Goal: Transaction & Acquisition: Obtain resource

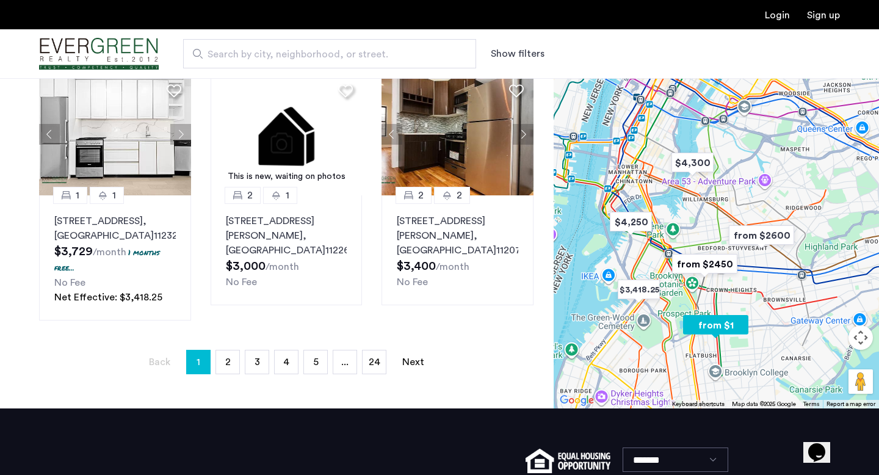
scroll to position [876, 0]
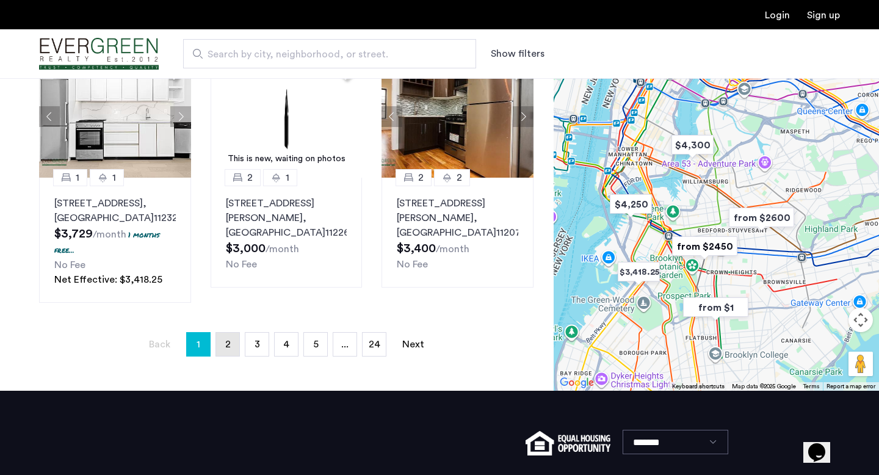
click at [228, 340] on span "2" at bounding box center [227, 345] width 5 height 10
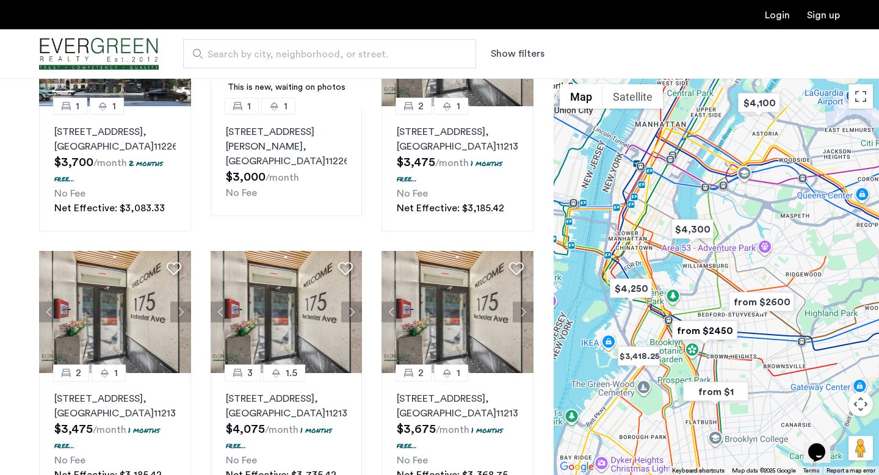
scroll to position [0, 0]
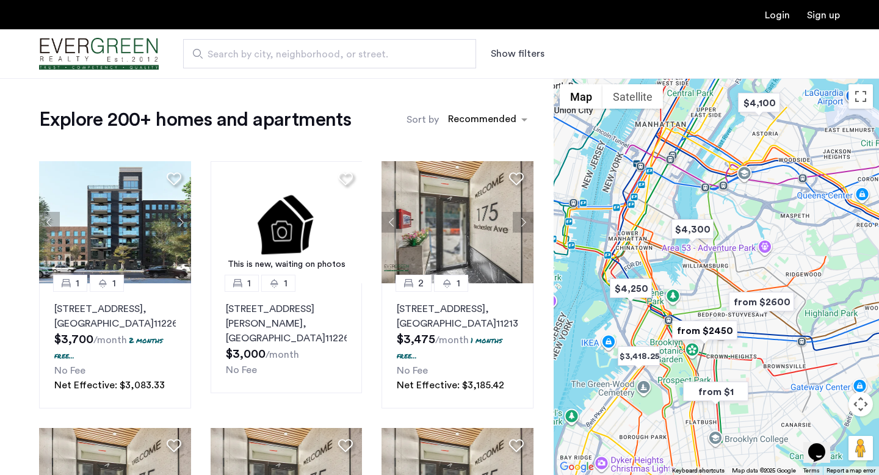
click at [238, 40] on input "Search by city, neighborhood, or street." at bounding box center [329, 53] width 293 height 29
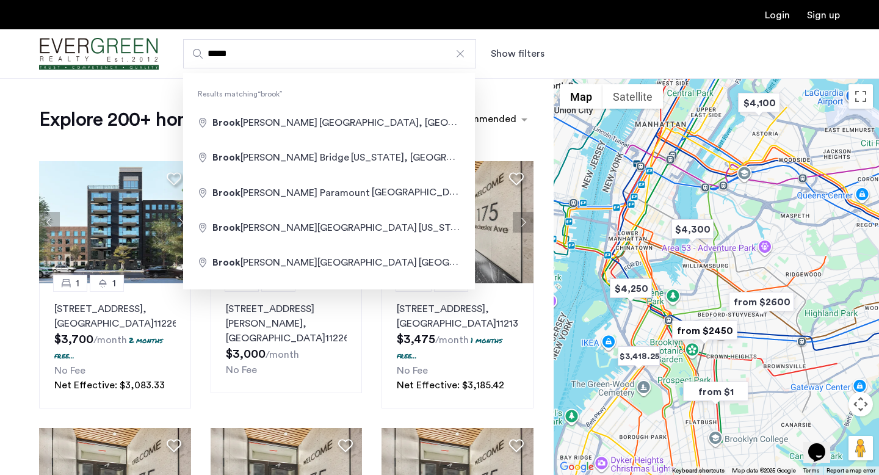
type input "**********"
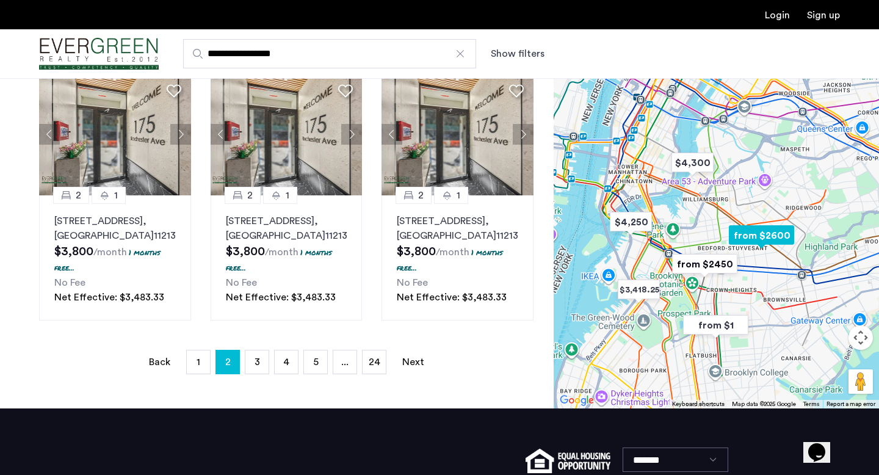
scroll to position [910, 0]
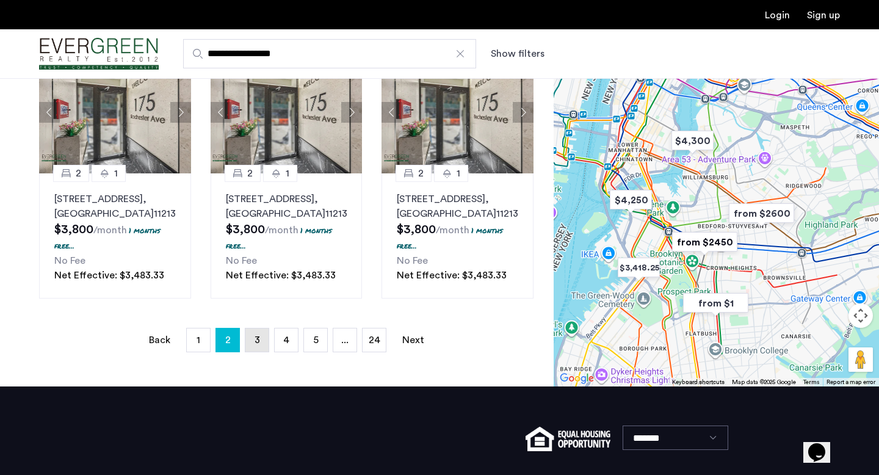
click at [253, 344] on link "page 3" at bounding box center [256, 340] width 23 height 23
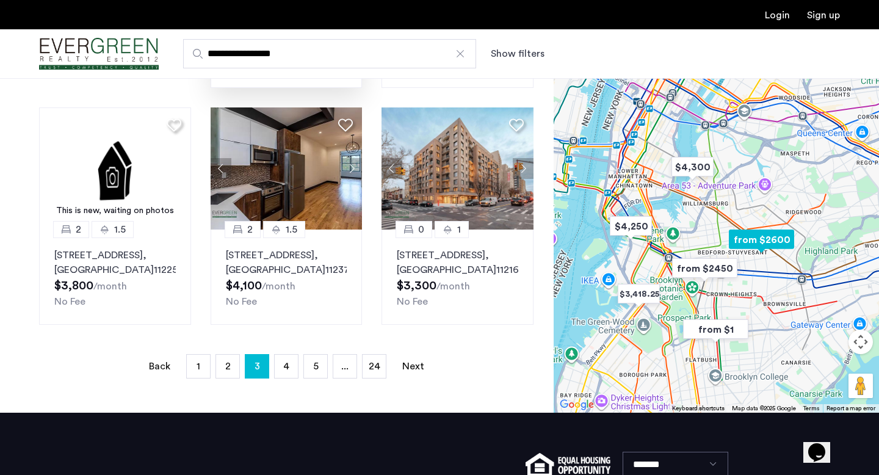
scroll to position [872, 0]
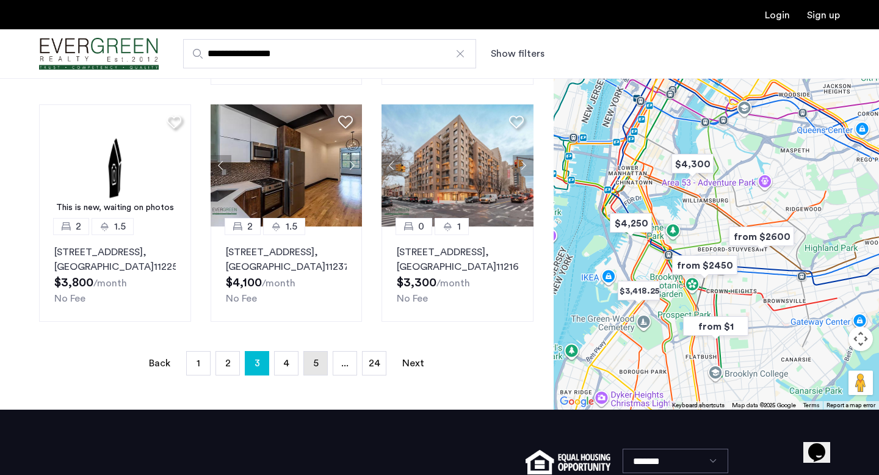
click at [305, 375] on link "page 5" at bounding box center [315, 363] width 23 height 23
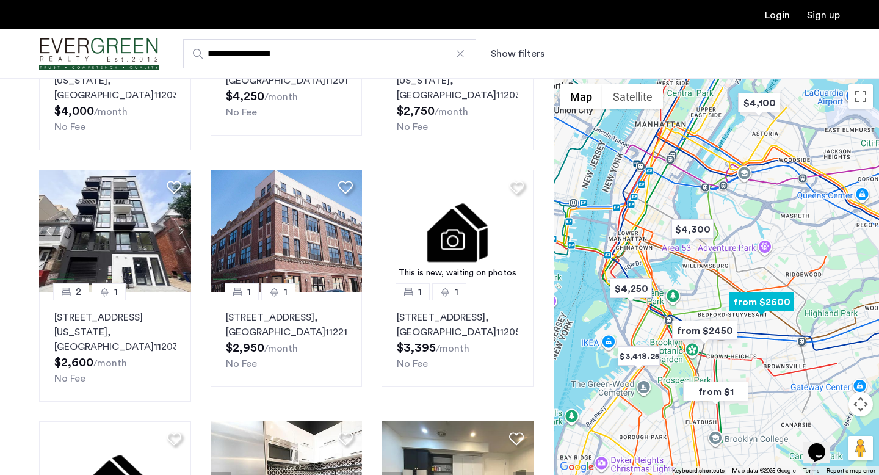
scroll to position [482, 0]
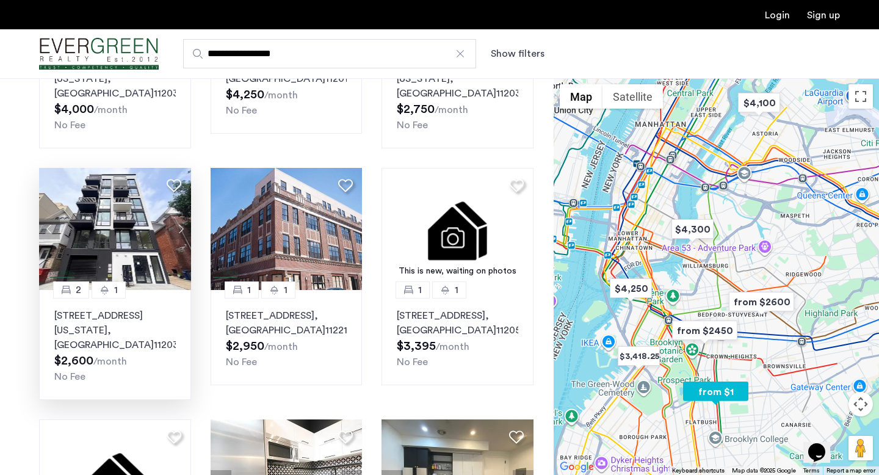
click at [125, 314] on p "1244 New York Avenue, Unit 3A, Brooklyn , NY 11203" at bounding box center [115, 330] width 122 height 44
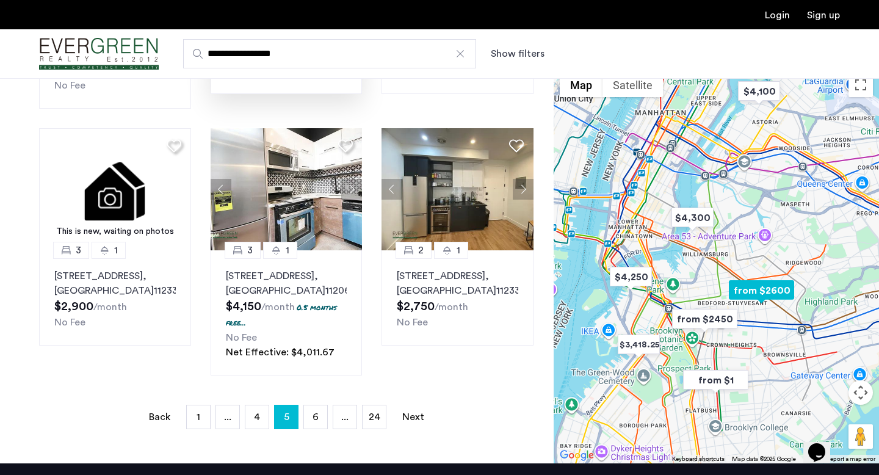
scroll to position [814, 0]
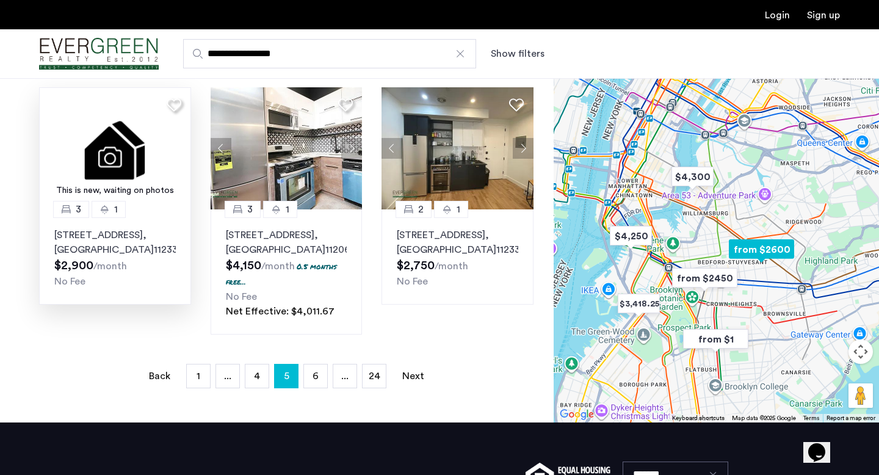
click at [147, 235] on p "2344 Pacific Street, Unit 3, Brooklyn , NY 11233" at bounding box center [115, 242] width 122 height 29
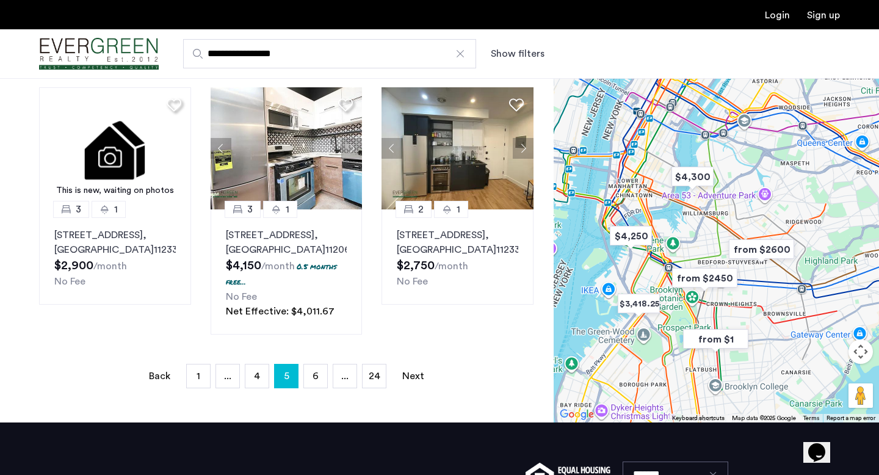
click at [411, 368] on link "Next page" at bounding box center [413, 376] width 24 height 23
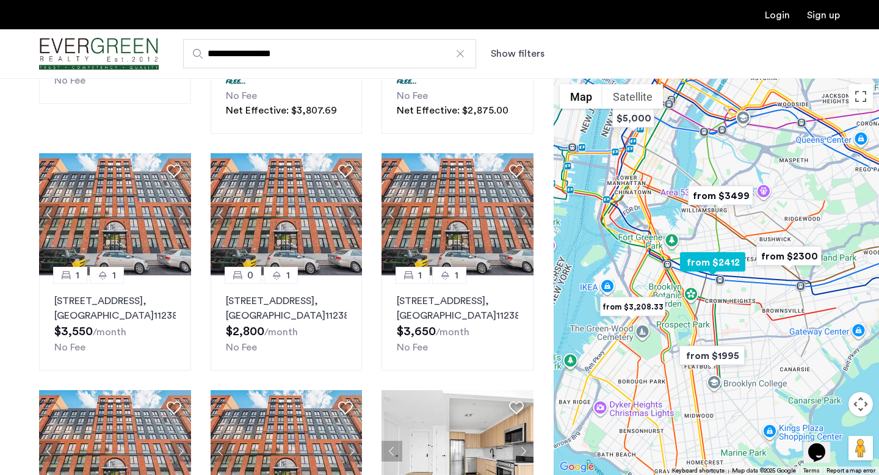
scroll to position [528, 0]
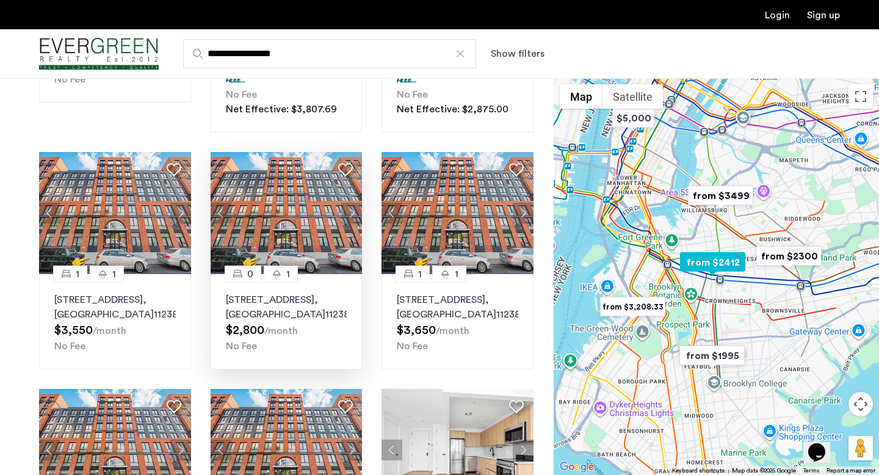
click at [308, 308] on span ", [GEOGRAPHIC_DATA]" at bounding box center [276, 307] width 100 height 24
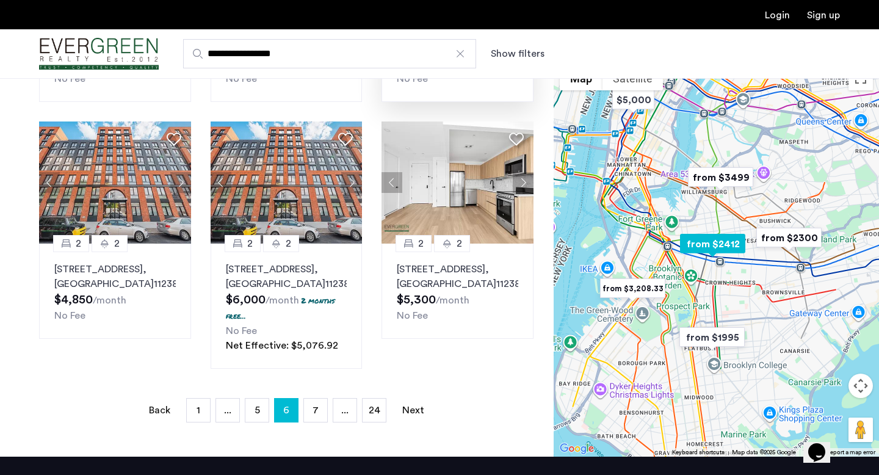
scroll to position [826, 0]
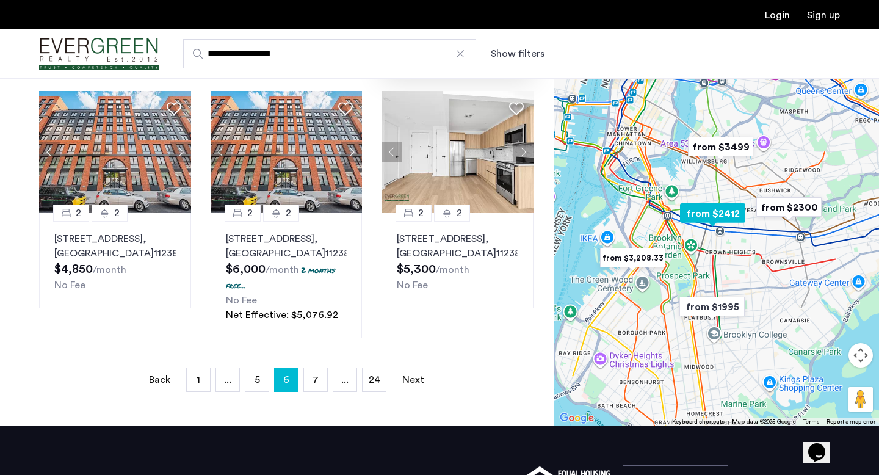
click at [452, 189] on img at bounding box center [458, 152] width 152 height 122
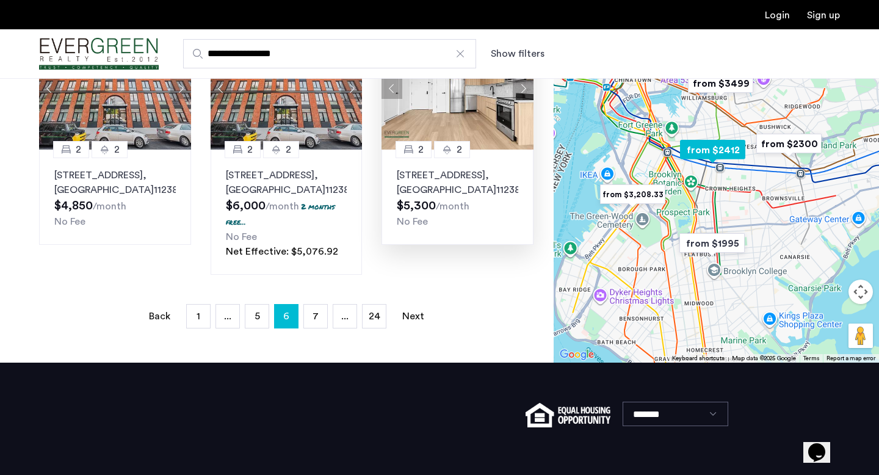
scroll to position [897, 0]
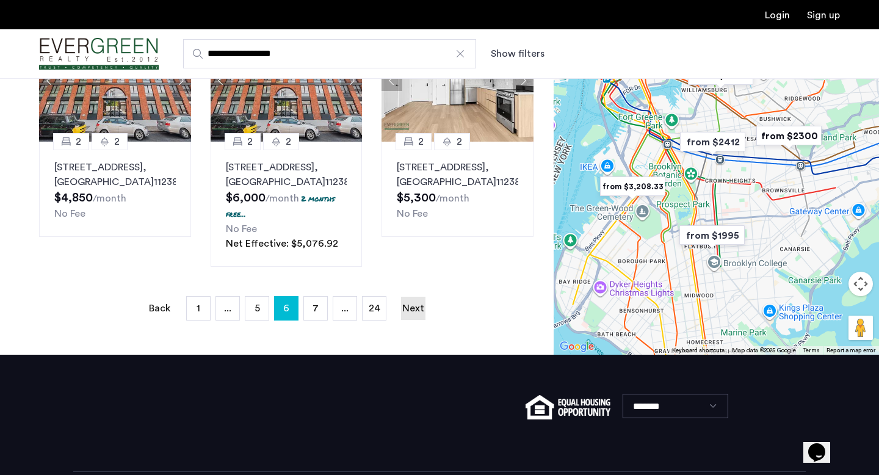
click at [415, 320] on link "Next page" at bounding box center [413, 308] width 24 height 23
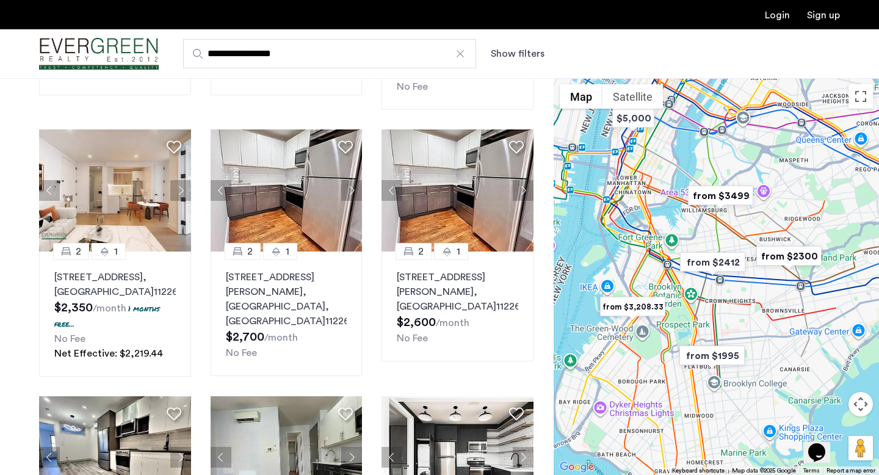
scroll to position [522, 0]
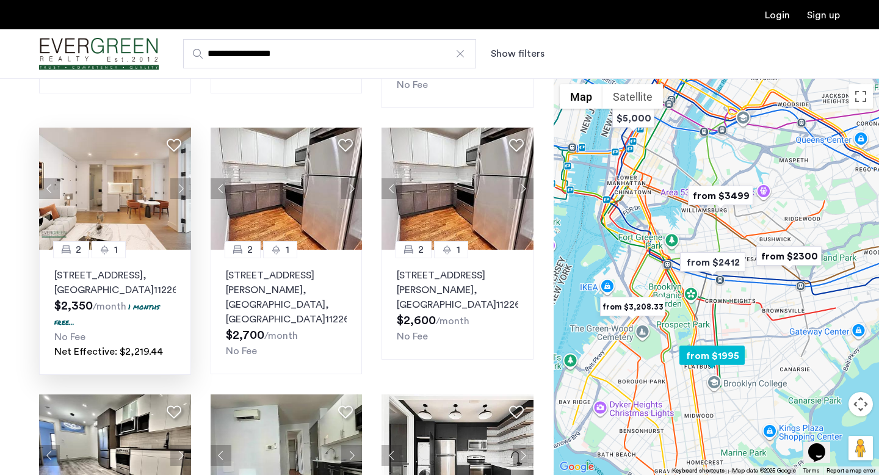
click at [180, 199] on button "Next apartment" at bounding box center [180, 188] width 21 height 21
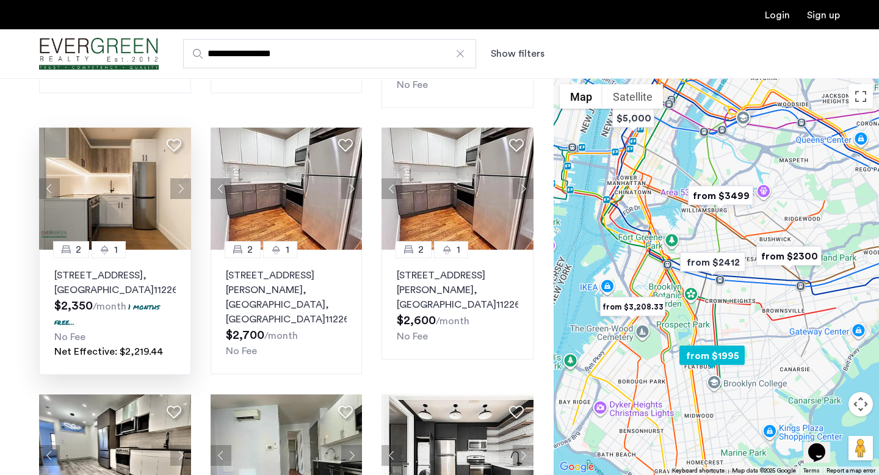
click at [180, 199] on button "Next apartment" at bounding box center [180, 188] width 21 height 21
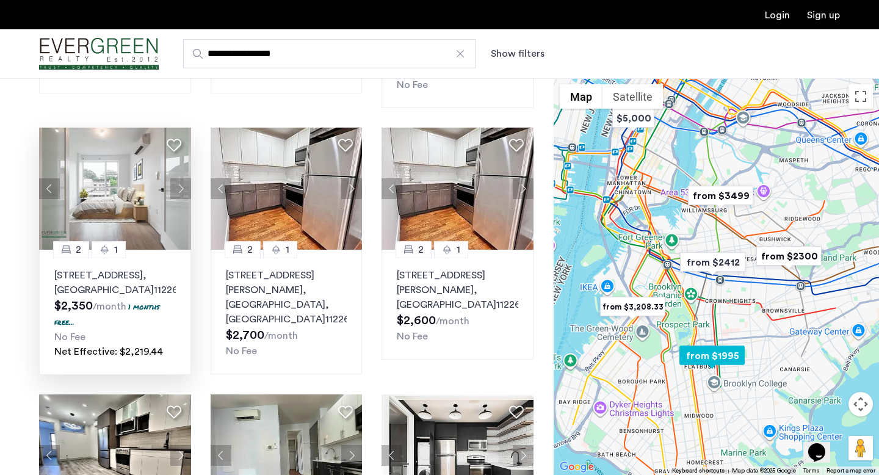
click at [129, 222] on img at bounding box center [115, 189] width 152 height 122
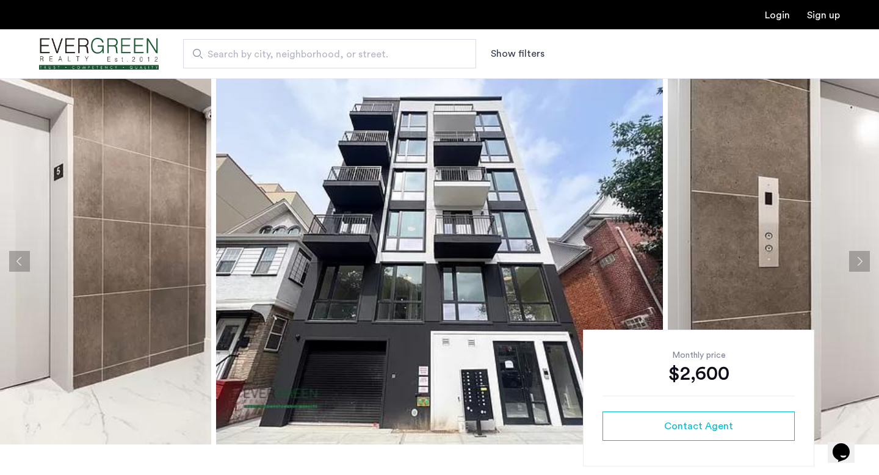
click at [860, 261] on button "Next apartment" at bounding box center [859, 261] width 21 height 21
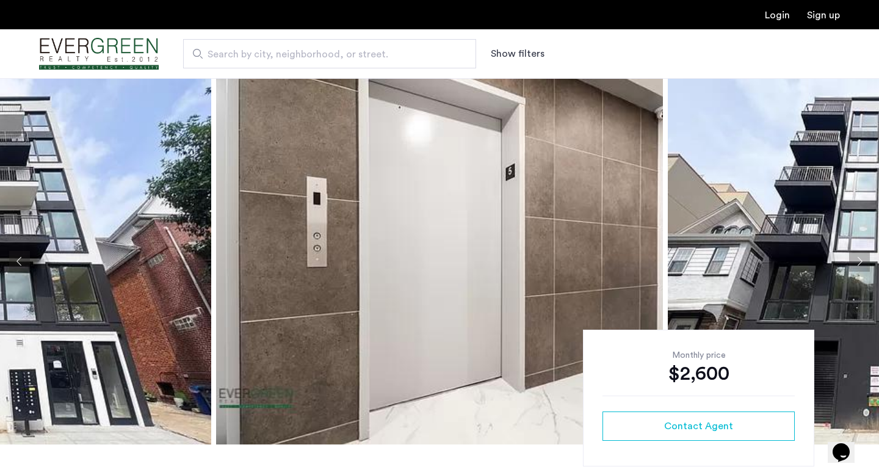
click at [860, 261] on button "Next apartment" at bounding box center [859, 261] width 21 height 21
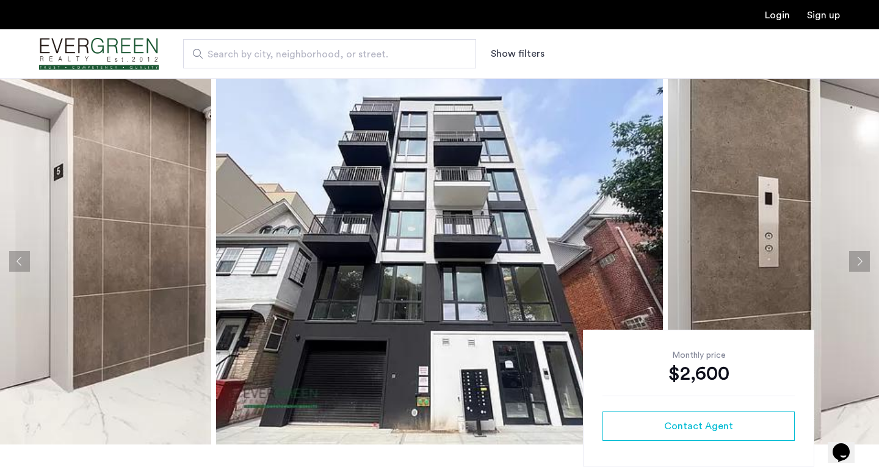
click at [860, 261] on button "Next apartment" at bounding box center [859, 261] width 21 height 21
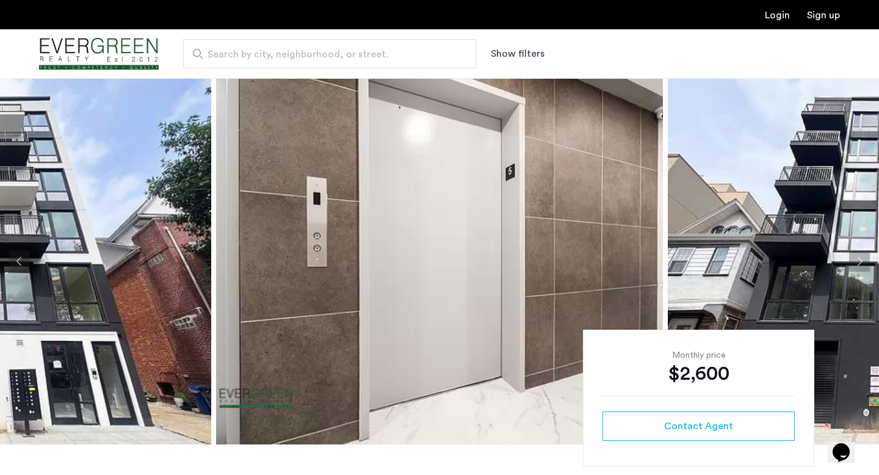
click at [860, 261] on button "Next apartment" at bounding box center [859, 261] width 21 height 21
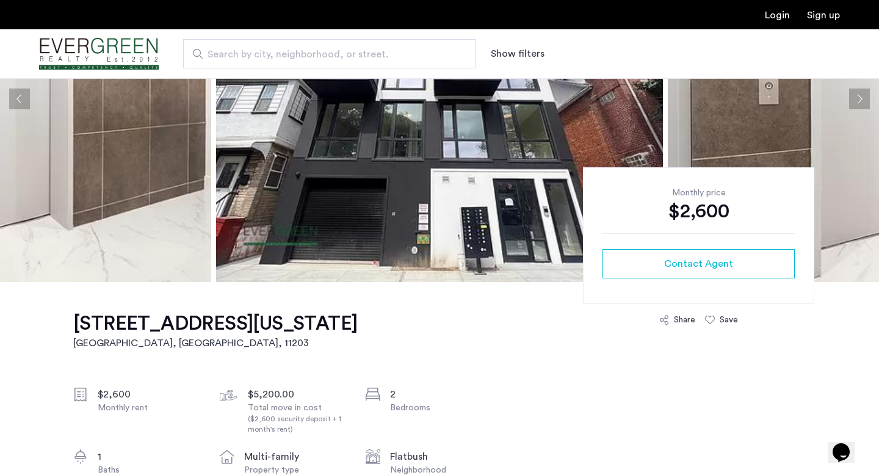
scroll to position [170, 0]
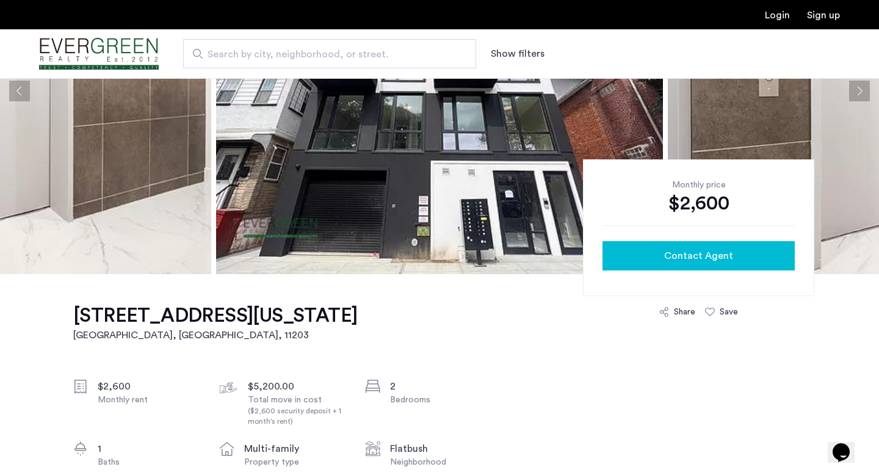
click at [740, 261] on div "Contact Agent" at bounding box center [698, 256] width 173 height 15
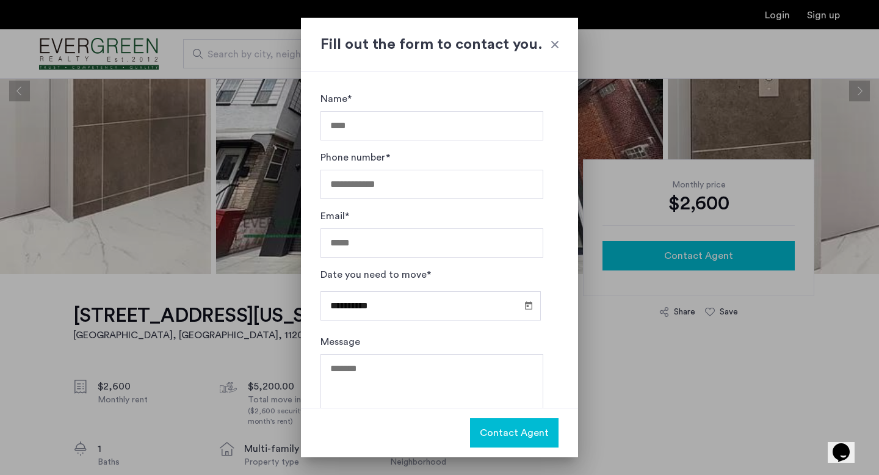
scroll to position [0, 0]
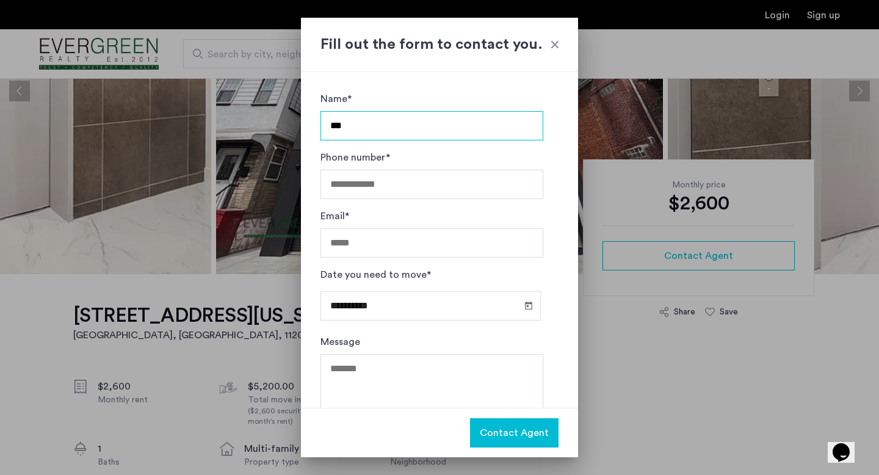
type input "**********"
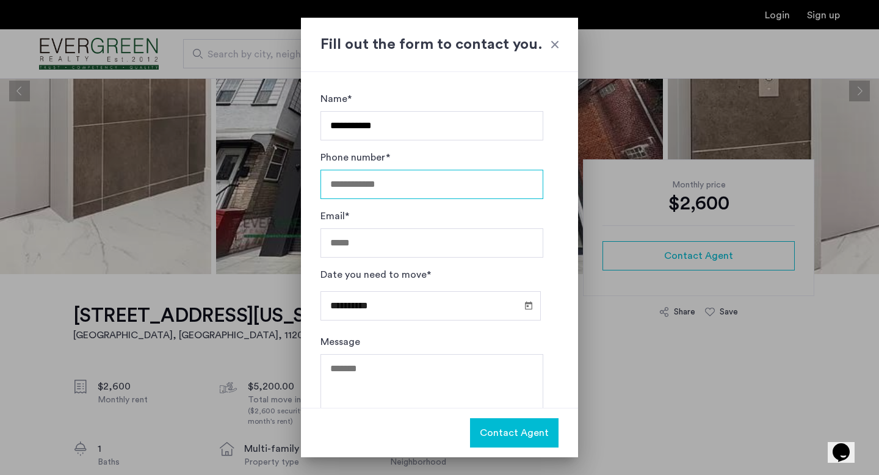
type input "**********"
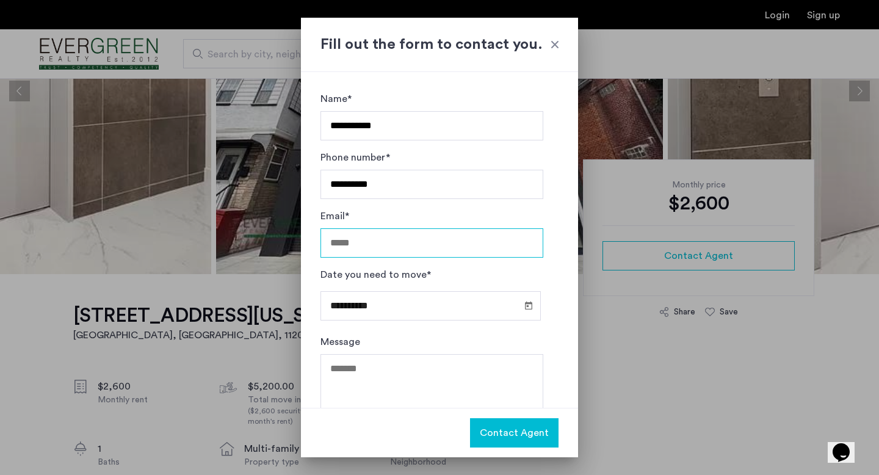
type input "**********"
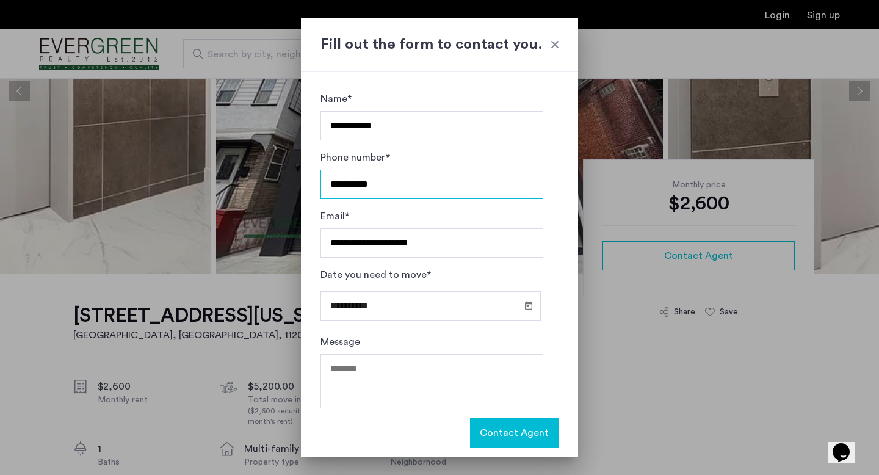
drag, startPoint x: 408, startPoint y: 191, endPoint x: 269, endPoint y: 179, distance: 139.8
click at [269, 179] on div "**********" at bounding box center [439, 237] width 879 height 475
type input "**********"
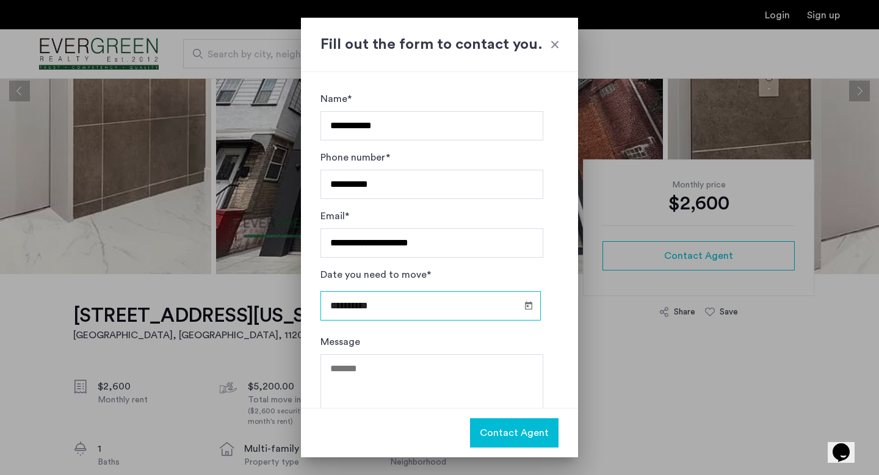
click at [407, 303] on input "**********" at bounding box center [431, 305] width 220 height 29
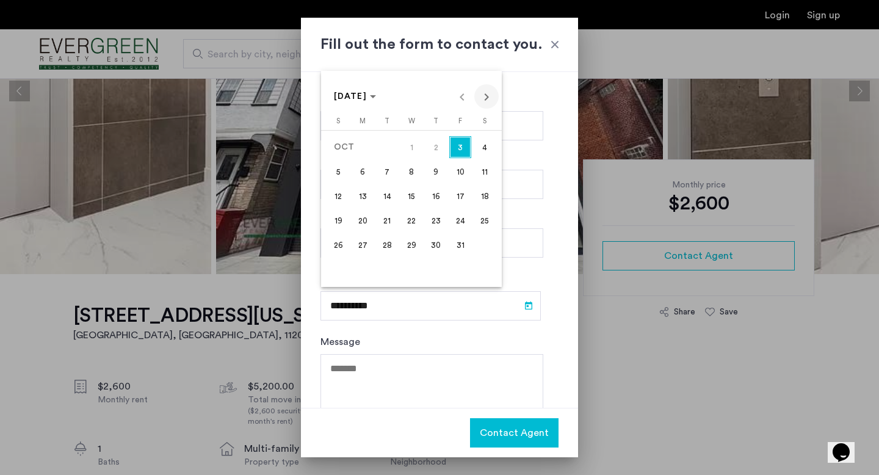
click at [488, 102] on span "Next month" at bounding box center [486, 96] width 24 height 24
click at [491, 142] on span "1" at bounding box center [485, 147] width 22 height 22
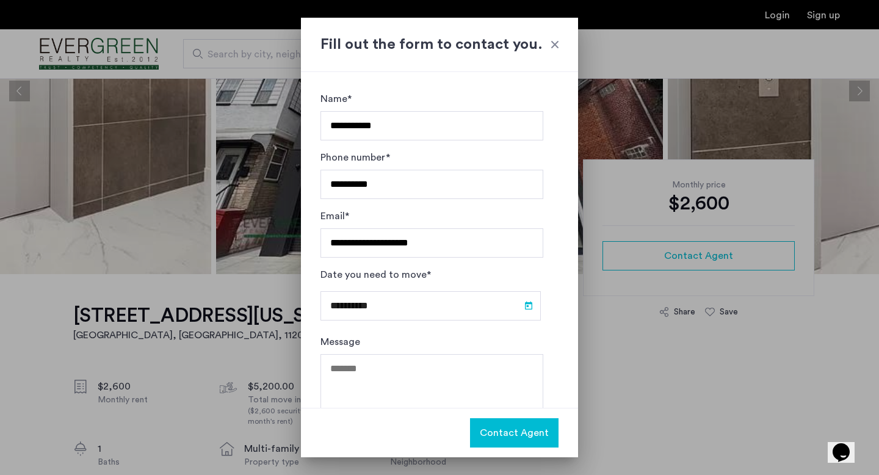
type input "**********"
click at [505, 421] on button "Contact Agent" at bounding box center [514, 432] width 89 height 29
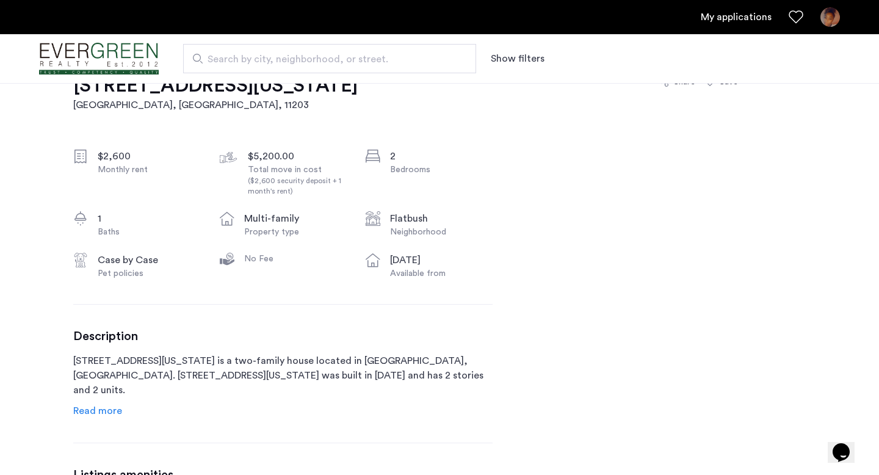
scroll to position [401, 0]
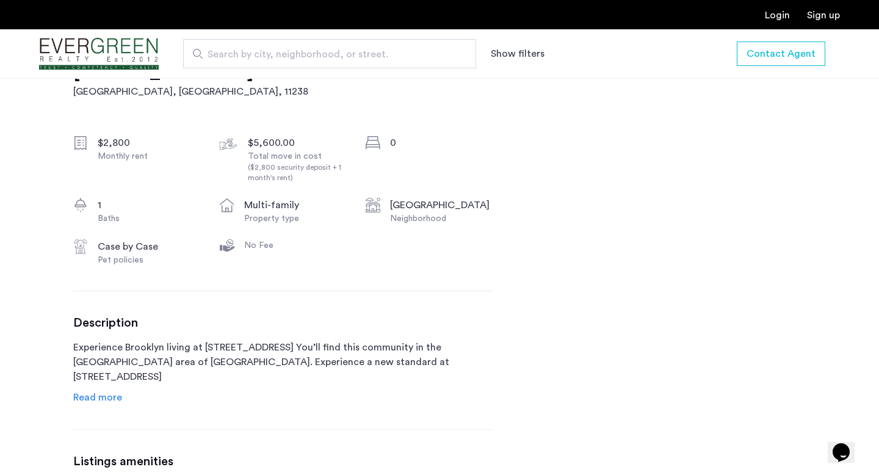
scroll to position [411, 0]
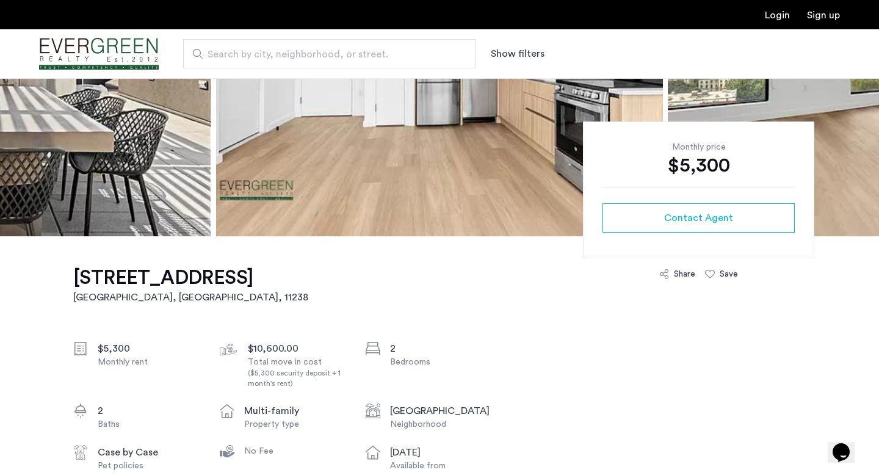
scroll to position [202, 0]
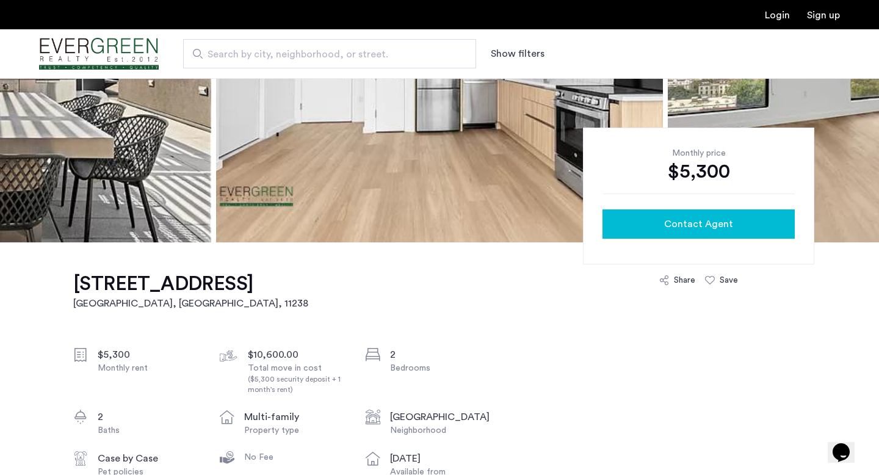
click at [723, 231] on button "Contact Agent" at bounding box center [699, 223] width 192 height 29
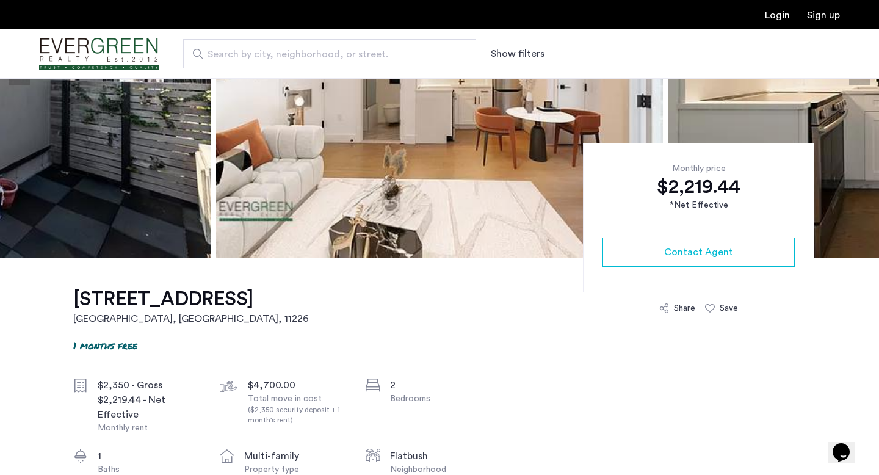
scroll to position [195, 0]
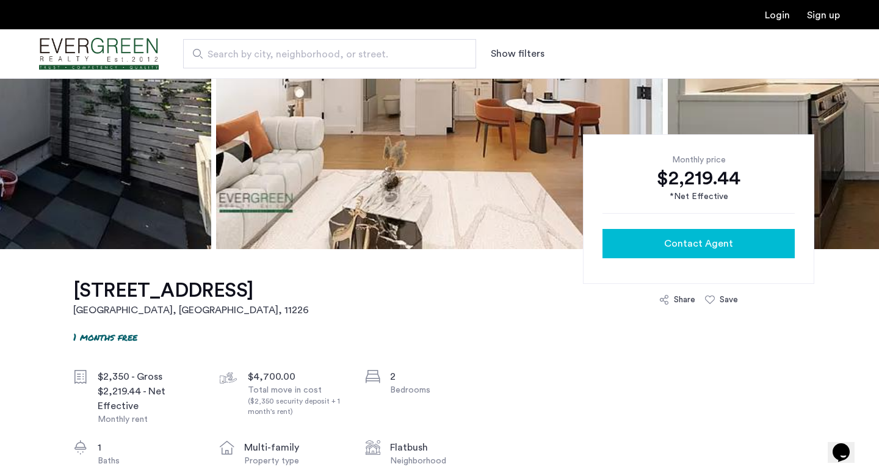
click at [670, 244] on span "Contact Agent" at bounding box center [698, 243] width 69 height 15
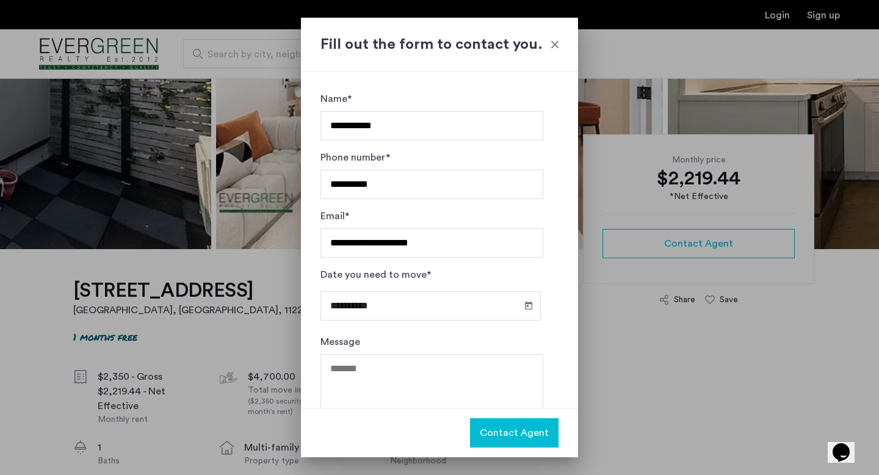
click at [530, 431] on span "Contact Agent" at bounding box center [514, 433] width 69 height 15
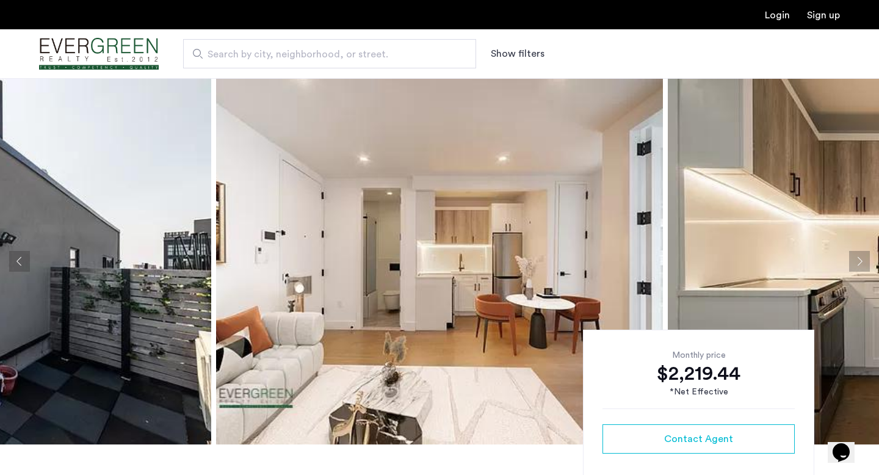
click at [820, 11] on link "Sign up" at bounding box center [823, 15] width 33 height 10
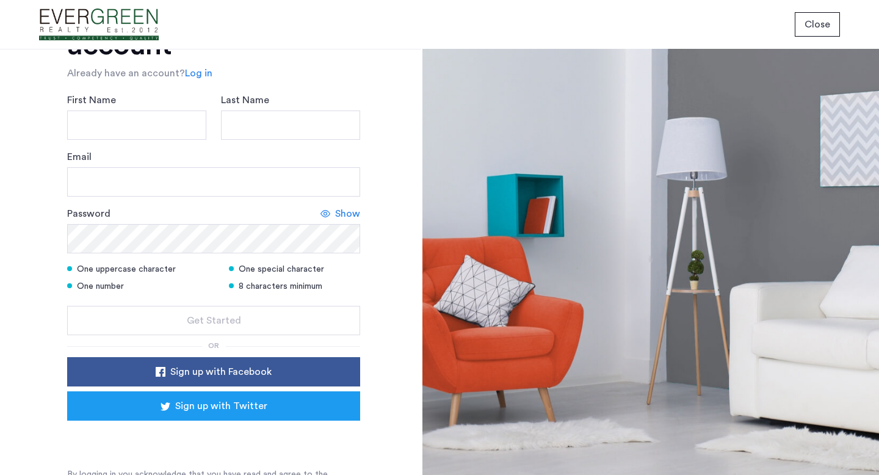
scroll to position [103, 0]
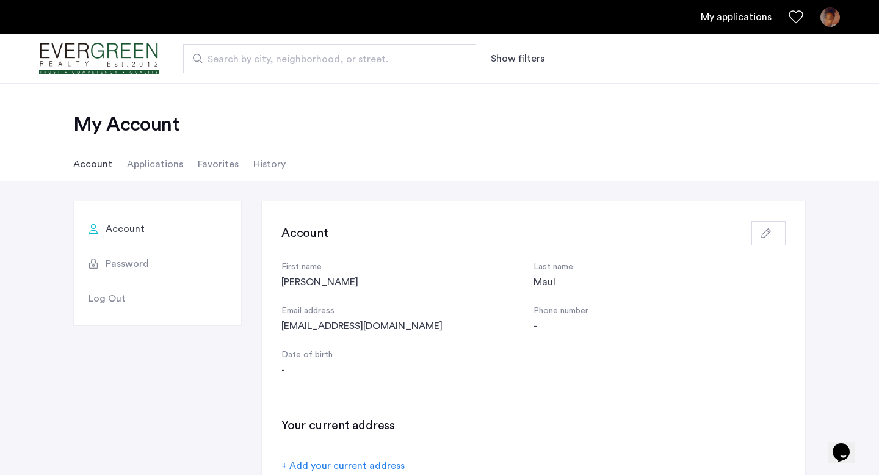
click at [178, 169] on li "Applications" at bounding box center [155, 164] width 56 height 34
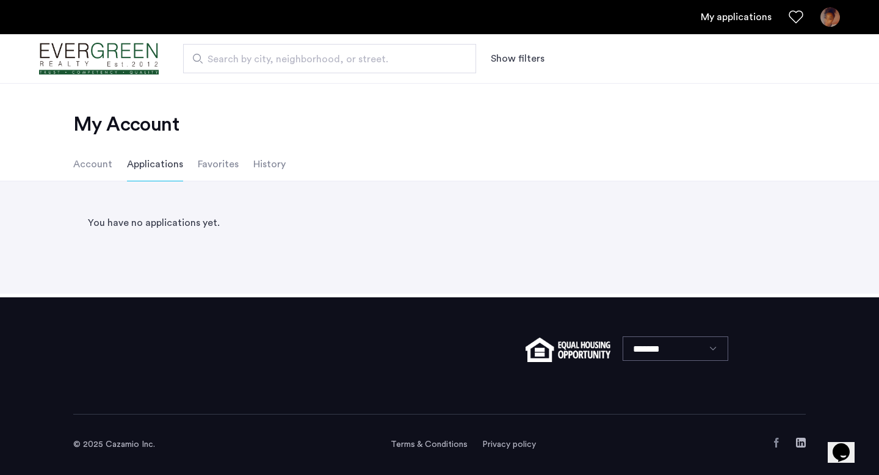
click at [181, 70] on div "Search by city, neighborhood, or street. Show filters" at bounding box center [499, 58] width 681 height 29
click at [353, 57] on span "Search by city, neighborhood, or street." at bounding box center [325, 59] width 234 height 15
click at [353, 57] on input "Search by city, neighborhood, or street." at bounding box center [329, 58] width 293 height 29
type input "**********"
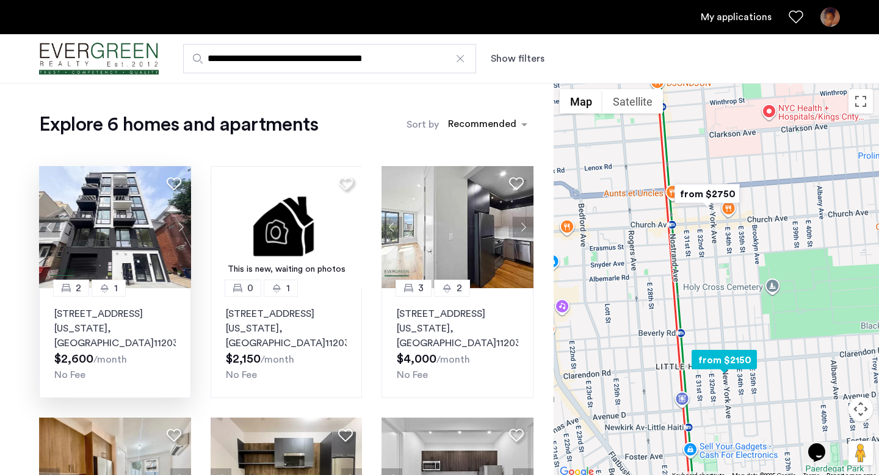
click at [154, 244] on img at bounding box center [115, 227] width 152 height 122
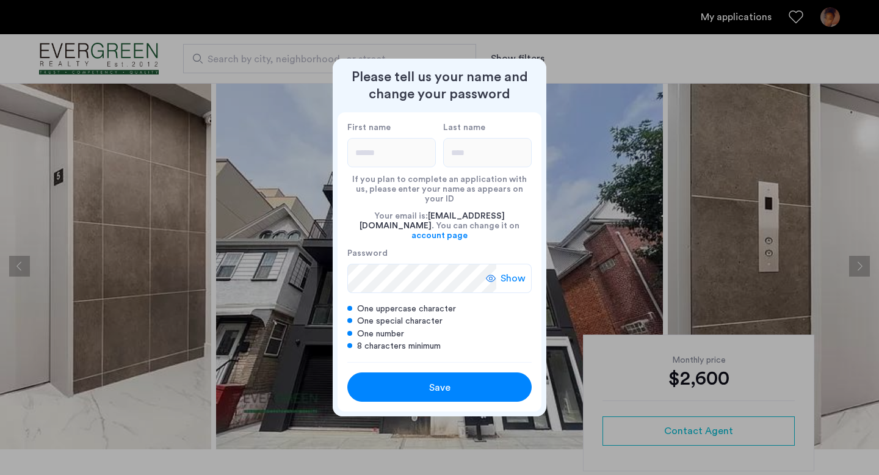
click at [423, 373] on button "Save" at bounding box center [439, 387] width 184 height 29
click at [424, 373] on button "Save" at bounding box center [439, 387] width 184 height 29
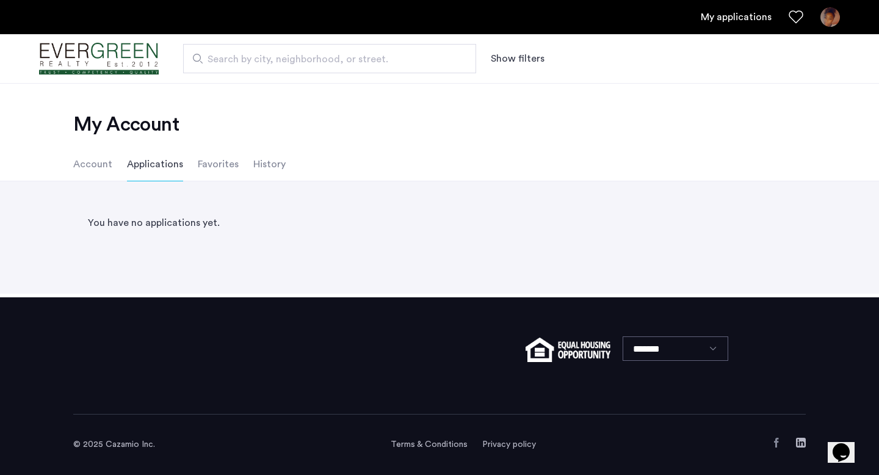
click at [366, 61] on span "Search by city, neighborhood, or street." at bounding box center [325, 59] width 234 height 15
click at [366, 61] on input "Search by city, neighborhood, or street." at bounding box center [329, 58] width 293 height 29
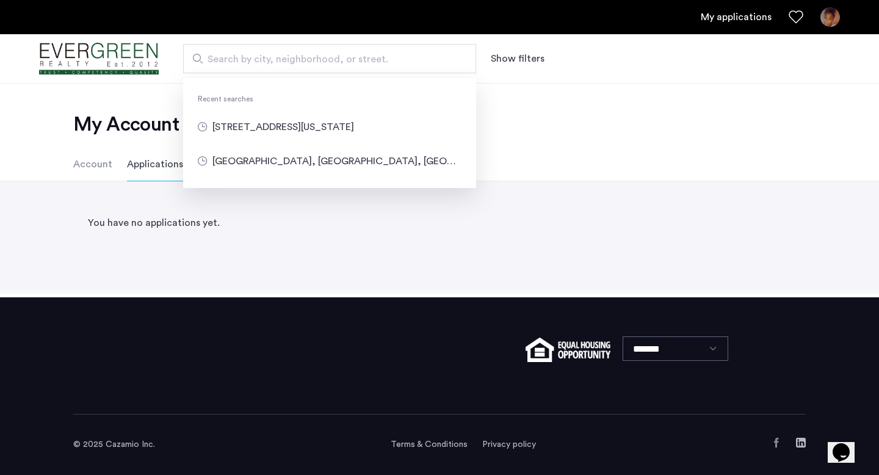
type input "**********"
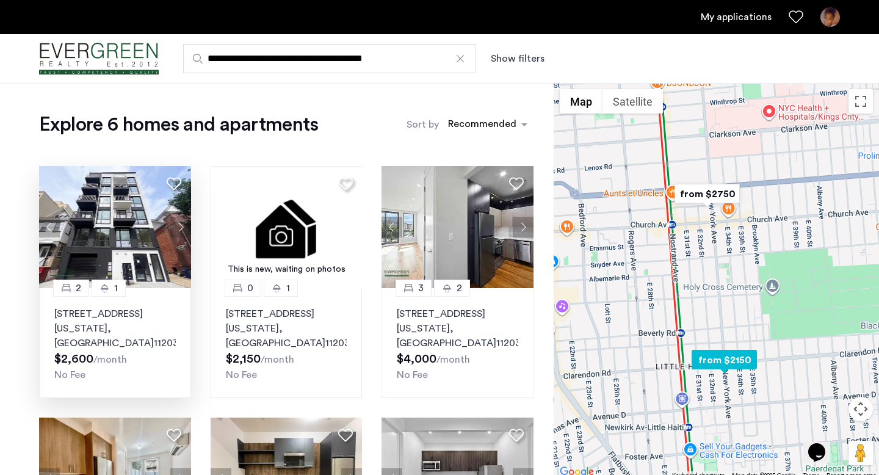
click at [105, 232] on img at bounding box center [115, 227] width 152 height 122
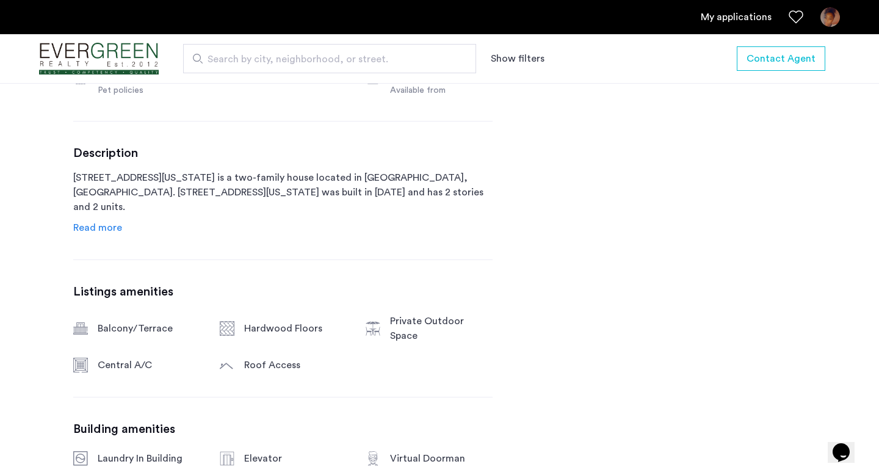
scroll to position [597, 0]
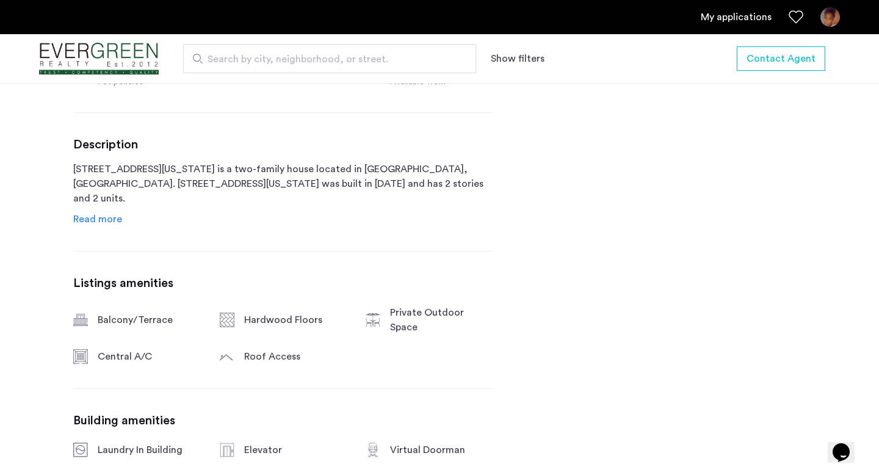
click at [109, 218] on span "Read more" at bounding box center [97, 219] width 49 height 10
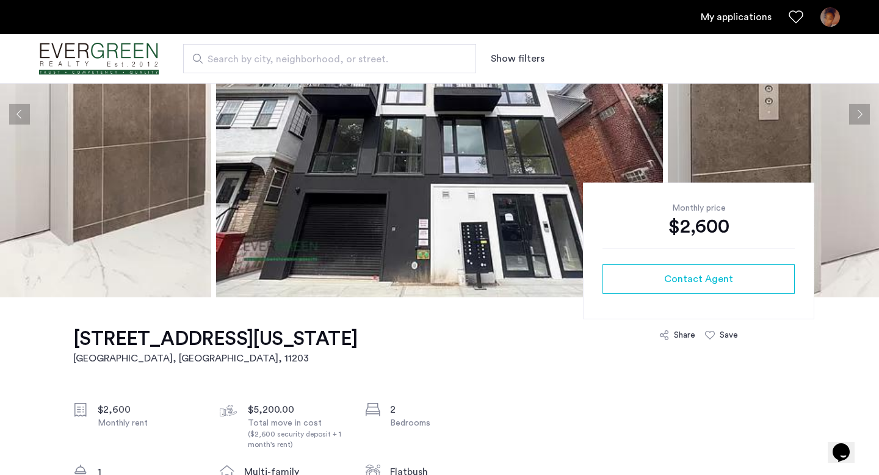
scroll to position [0, 0]
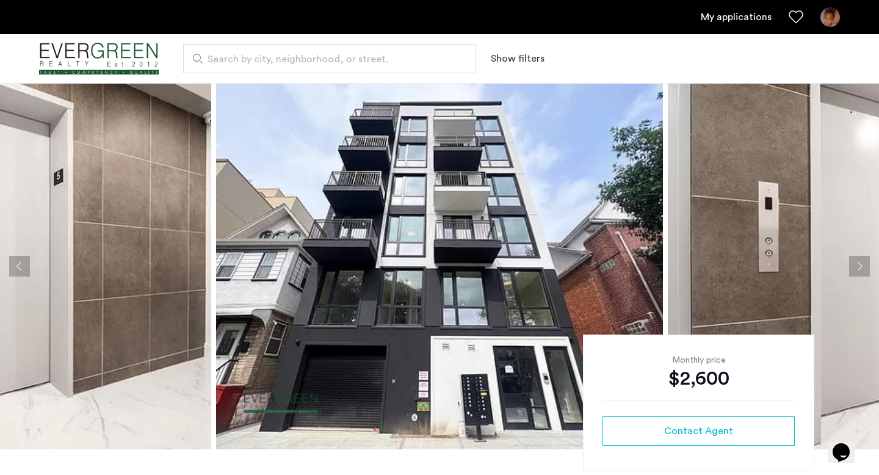
click at [738, 20] on link "My applications" at bounding box center [736, 17] width 71 height 15
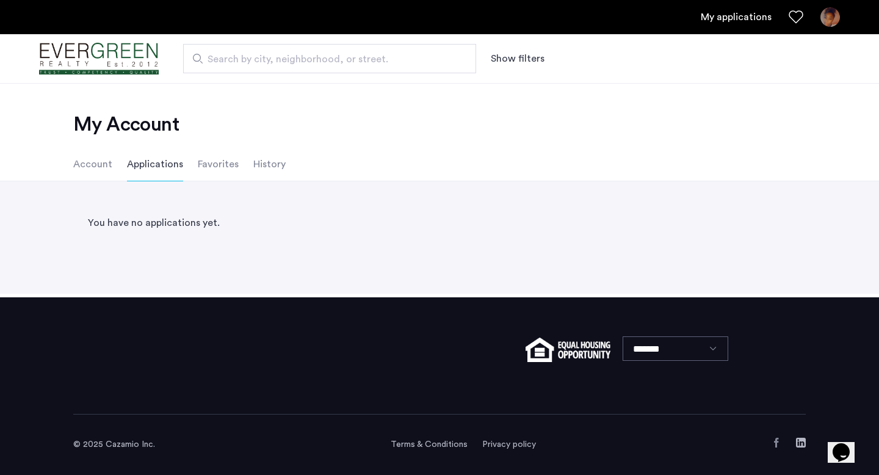
click at [110, 165] on li "Account" at bounding box center [92, 164] width 39 height 34
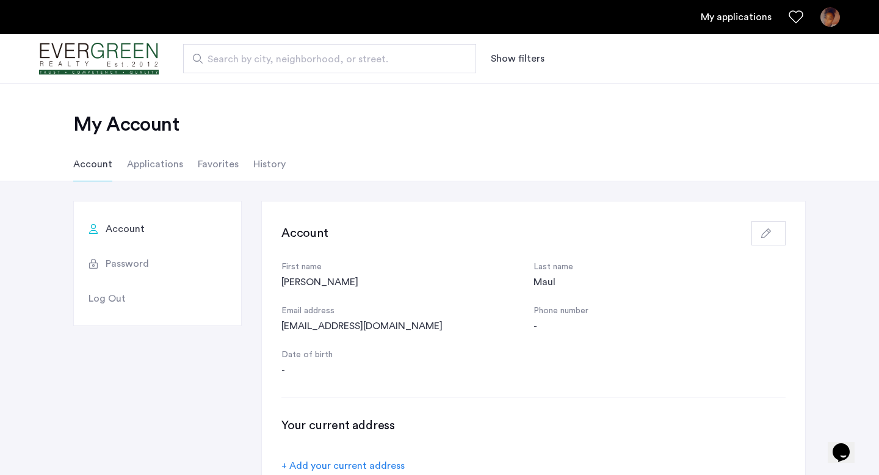
click at [269, 42] on div "Search by city, neighborhood, or street. Show filters" at bounding box center [439, 58] width 879 height 49
click at [269, 75] on div "Search by city, neighborhood, or street. Show filters" at bounding box center [439, 58] width 879 height 49
click at [272, 60] on span "Search by city, neighborhood, or street." at bounding box center [325, 59] width 234 height 15
click at [272, 60] on input "Search by city, neighborhood, or street." at bounding box center [329, 58] width 293 height 29
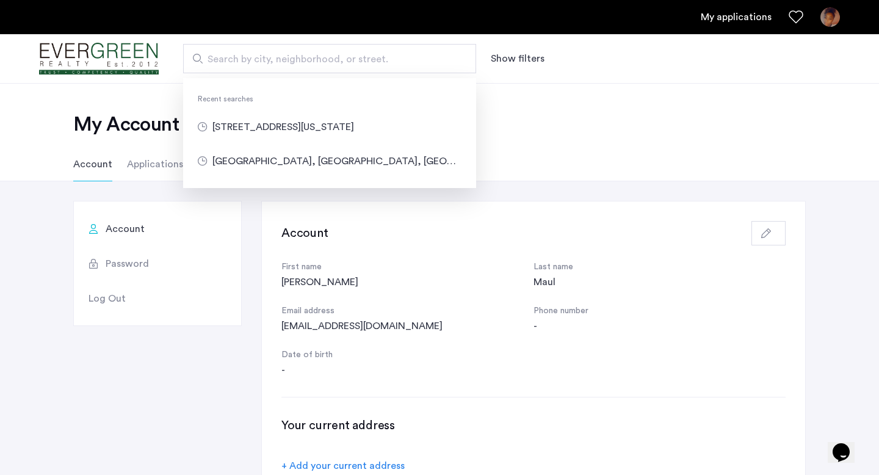
type input "**********"
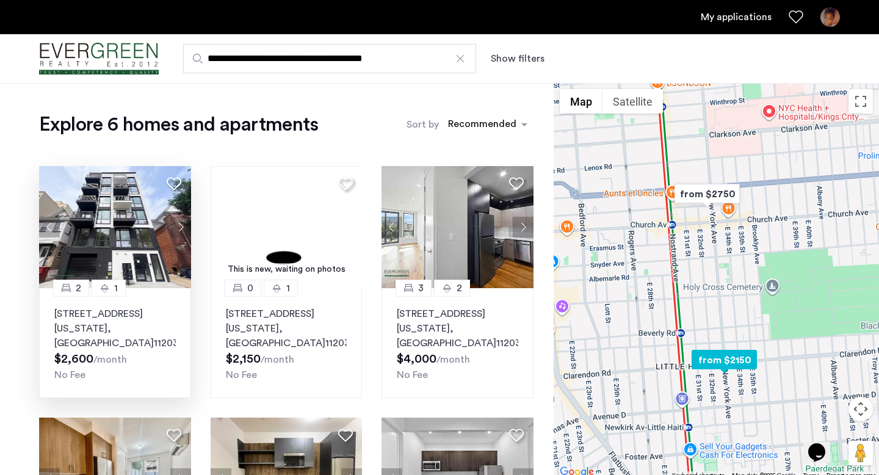
click at [176, 184] on icon at bounding box center [174, 183] width 15 height 15
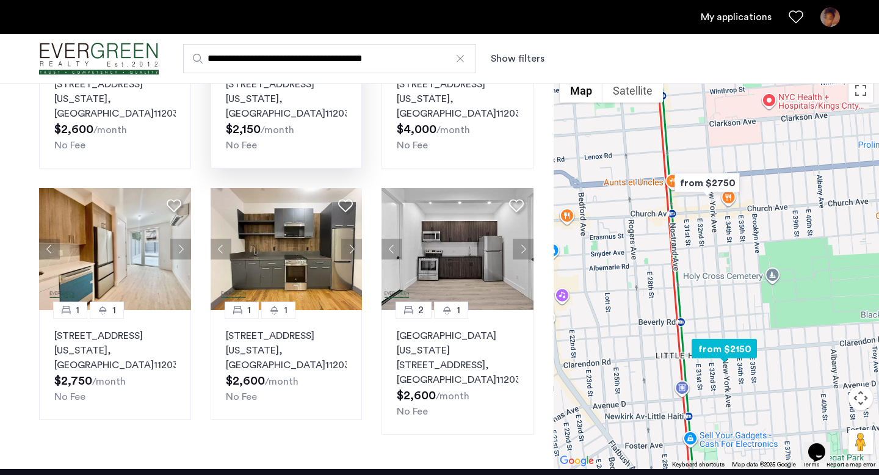
scroll to position [237, 0]
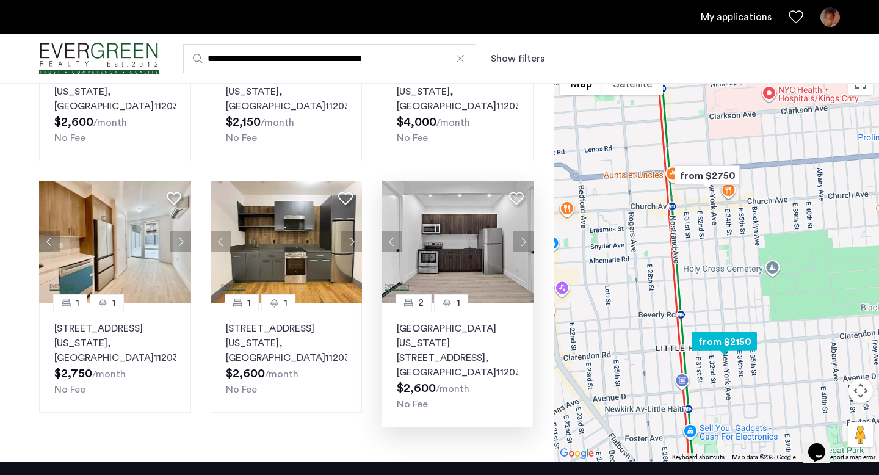
click at [515, 200] on icon at bounding box center [516, 198] width 15 height 15
click at [483, 297] on img at bounding box center [458, 242] width 152 height 122
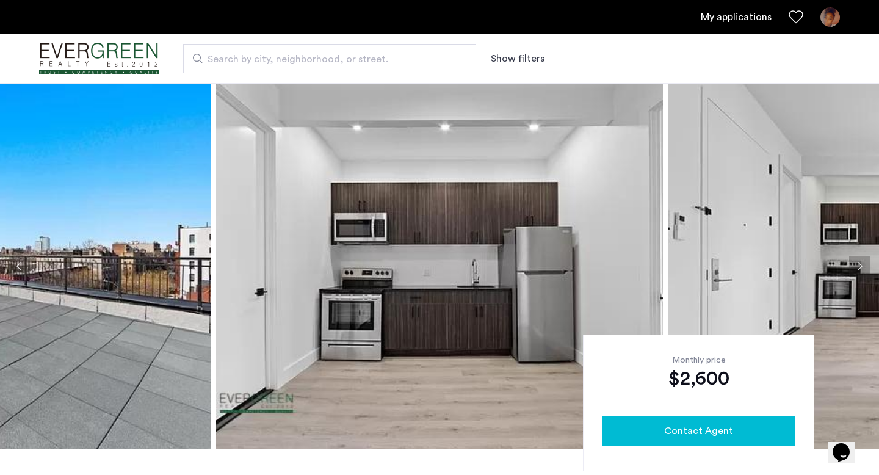
click at [671, 418] on button "Contact Agent" at bounding box center [699, 430] width 192 height 29
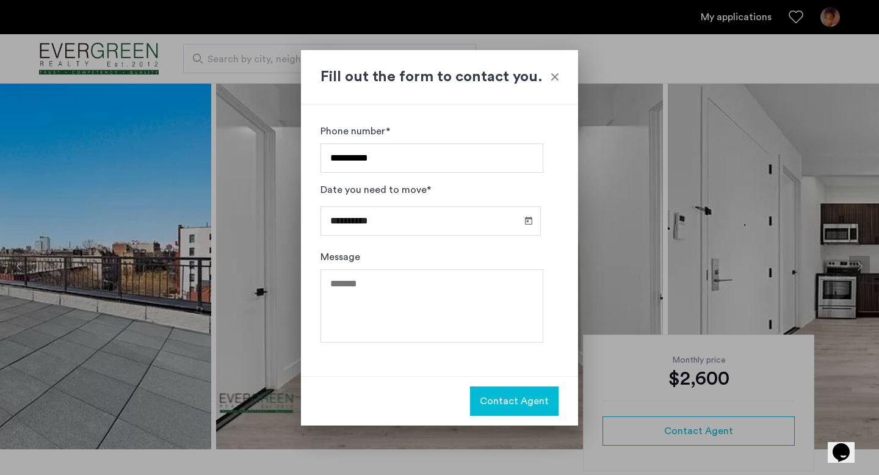
click at [530, 401] on span "Contact Agent" at bounding box center [514, 401] width 69 height 15
